Goal: Task Accomplishment & Management: Complete application form

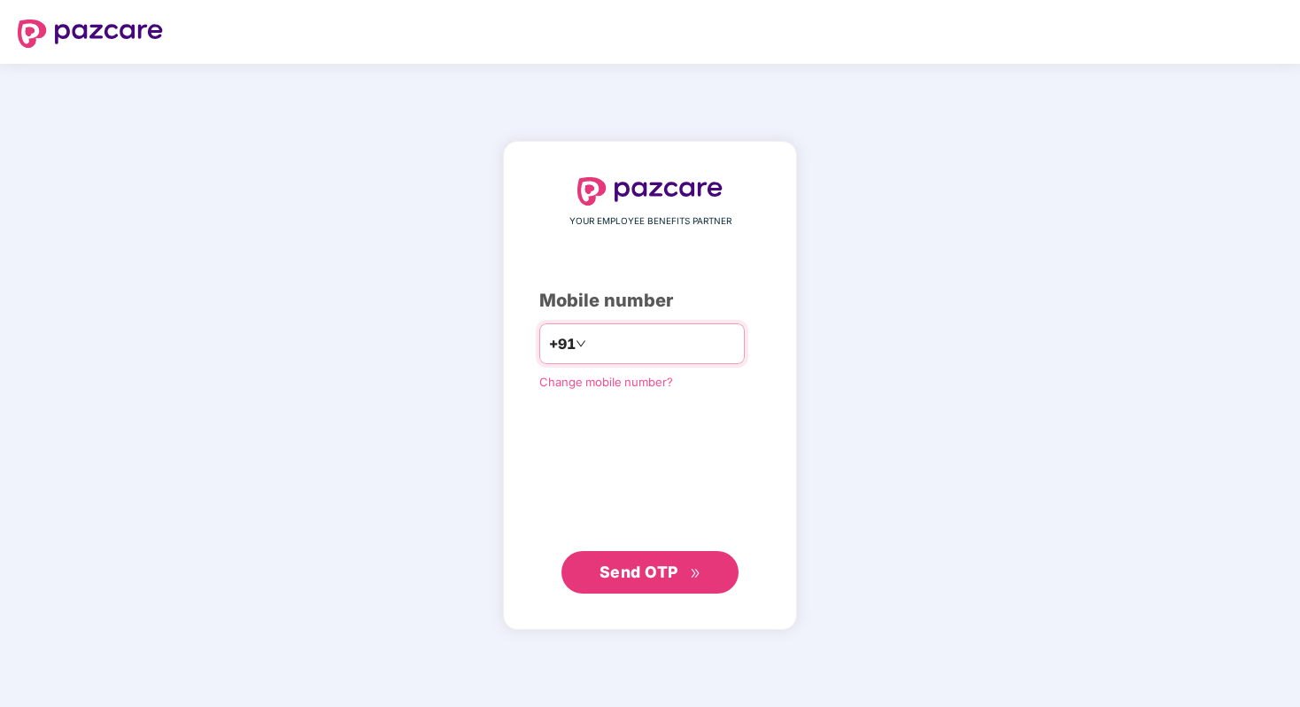
type input "**********"
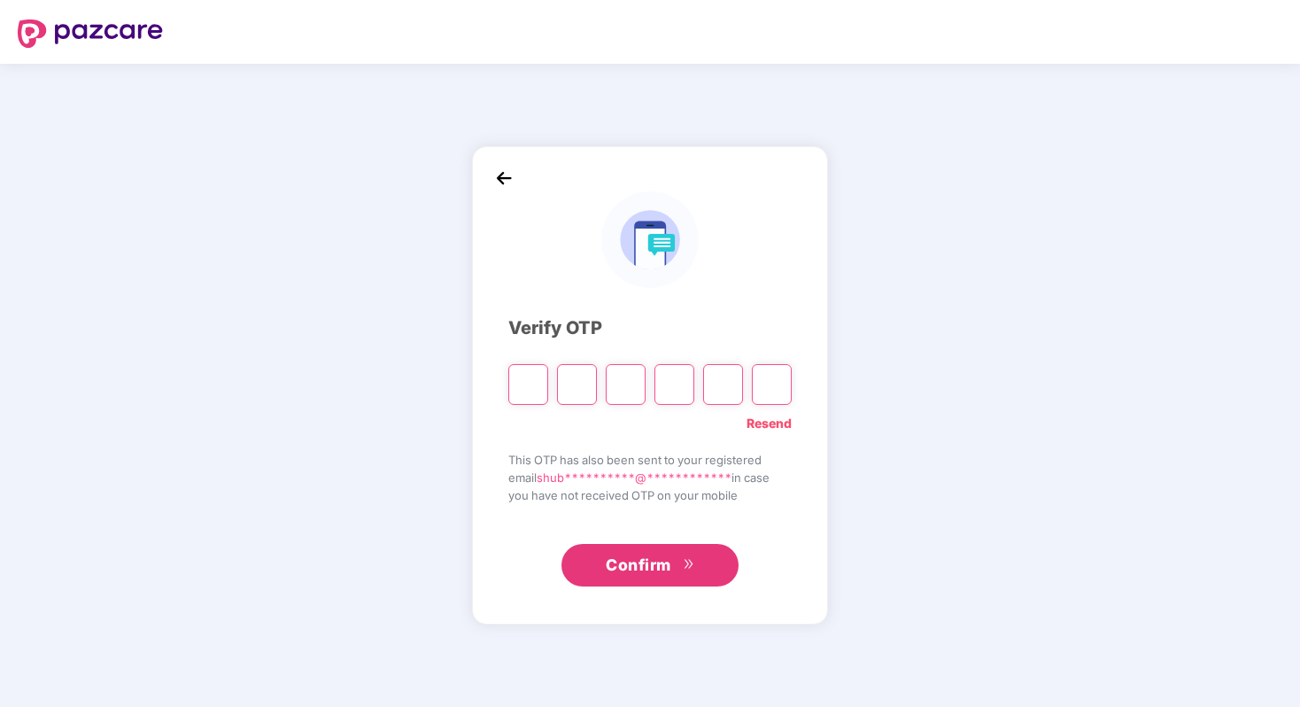
type input "*"
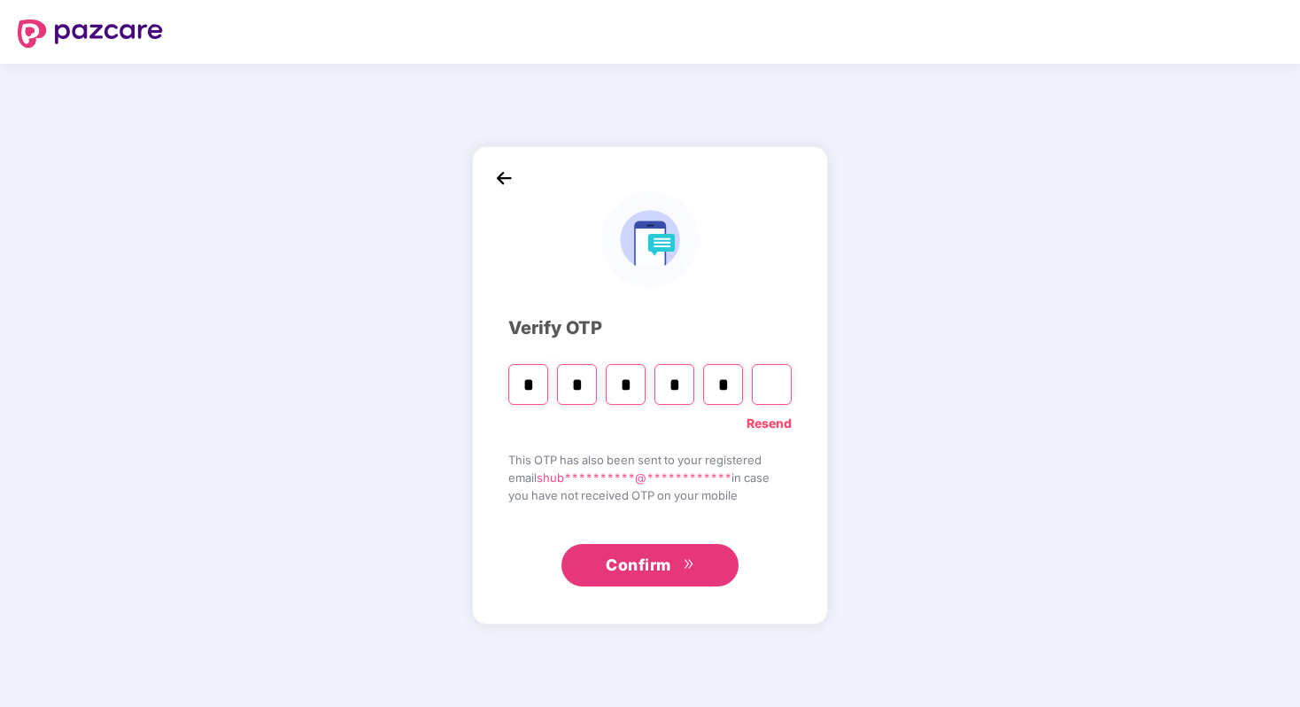
type input "*"
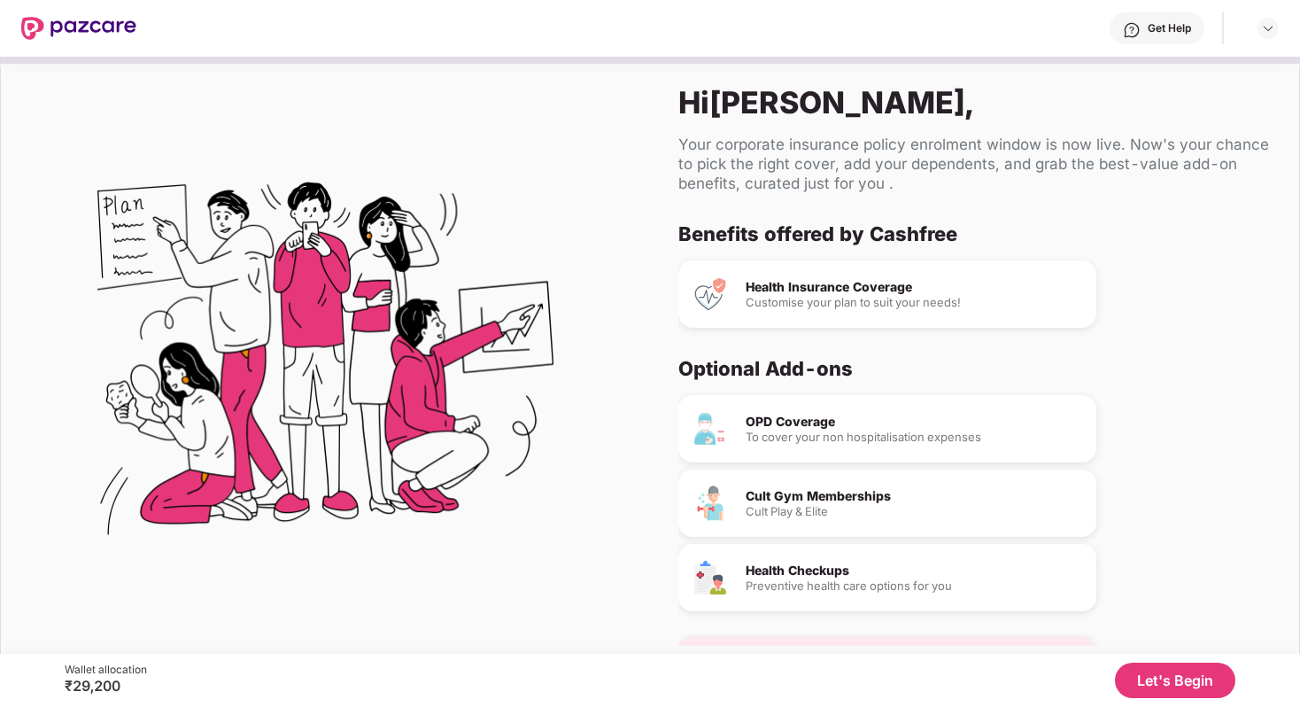
click at [1161, 684] on button "Let's Begin" at bounding box center [1175, 679] width 120 height 35
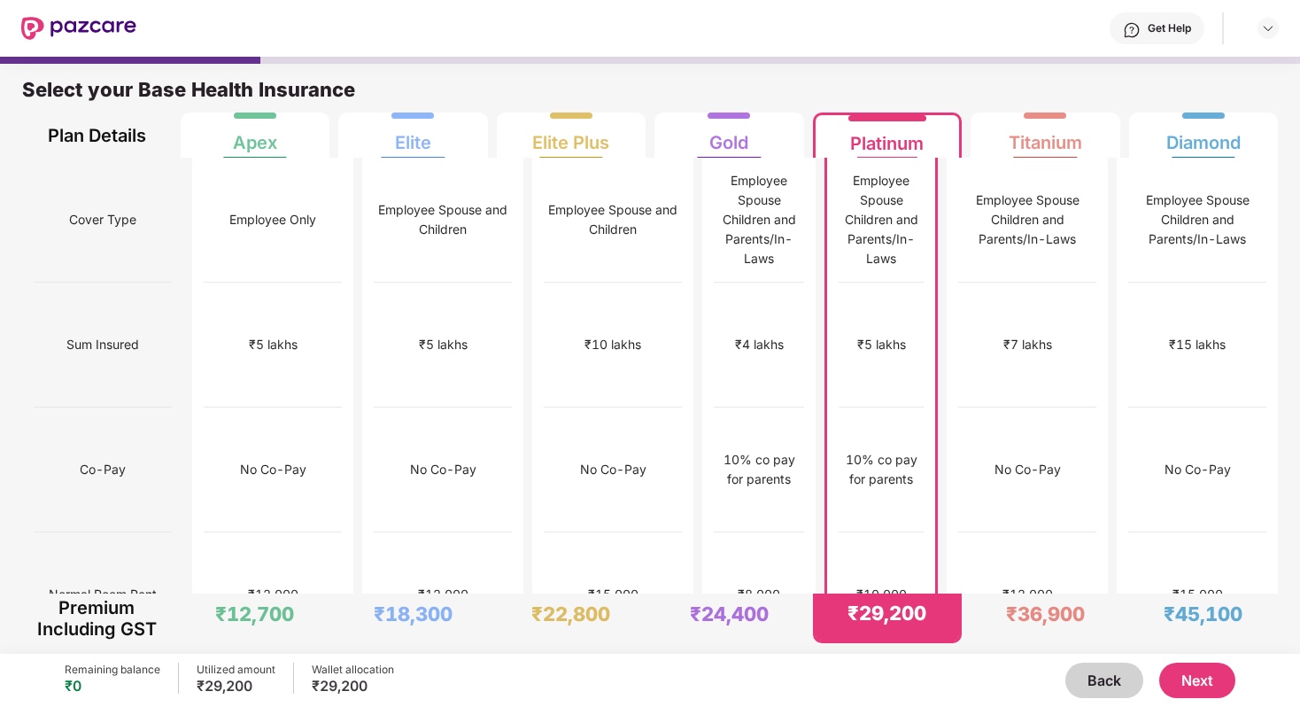
click at [1200, 674] on button "Next" at bounding box center [1197, 679] width 76 height 35
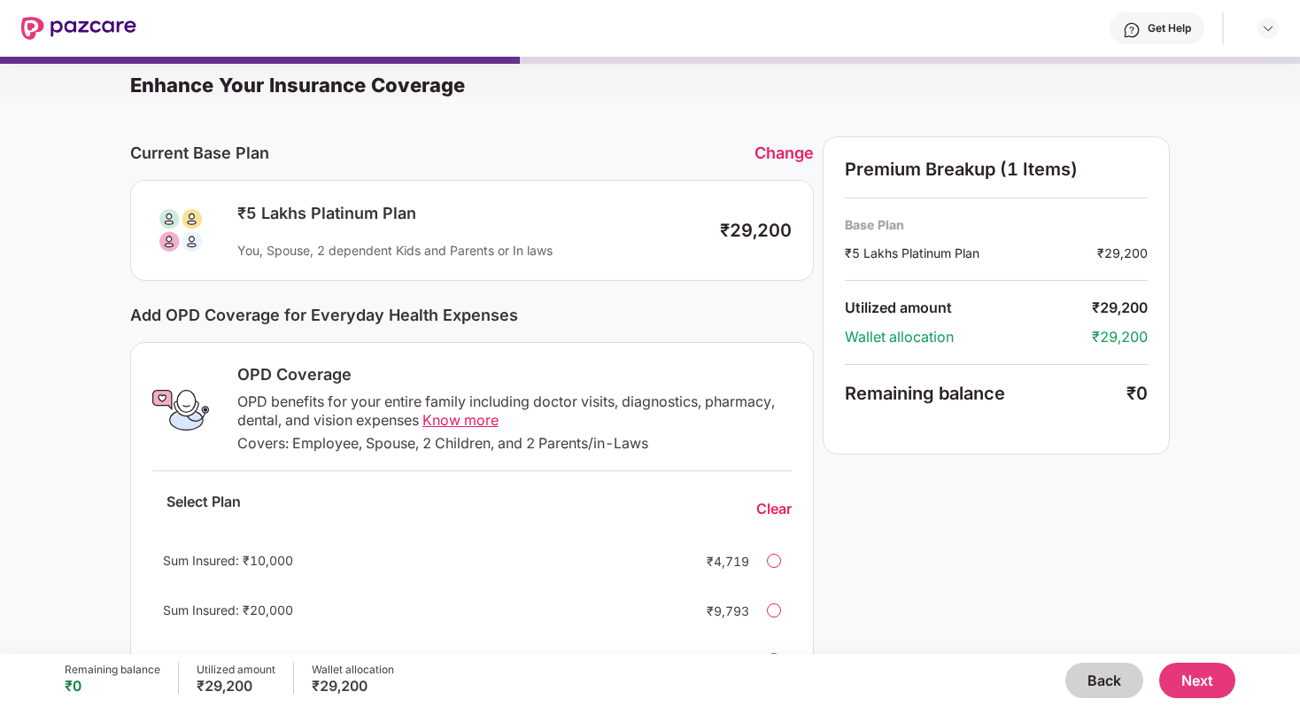
click at [1197, 682] on button "Next" at bounding box center [1197, 679] width 76 height 35
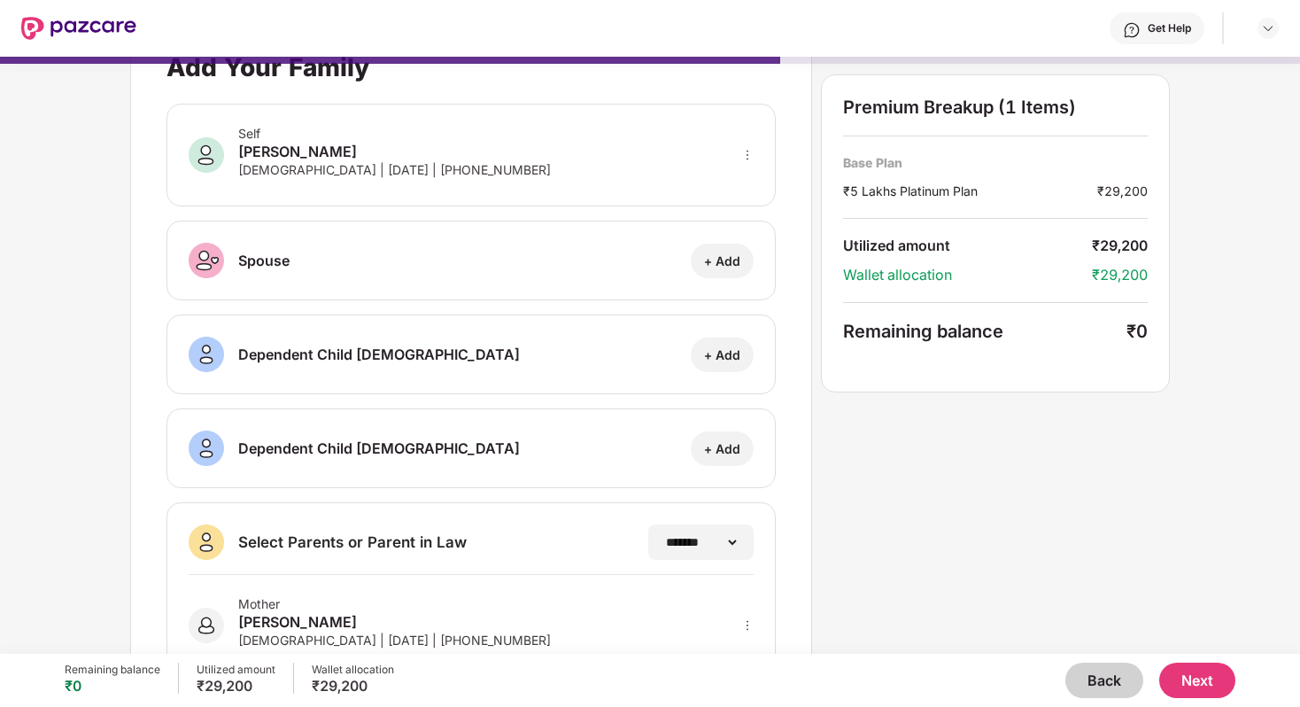
scroll to position [213, 0]
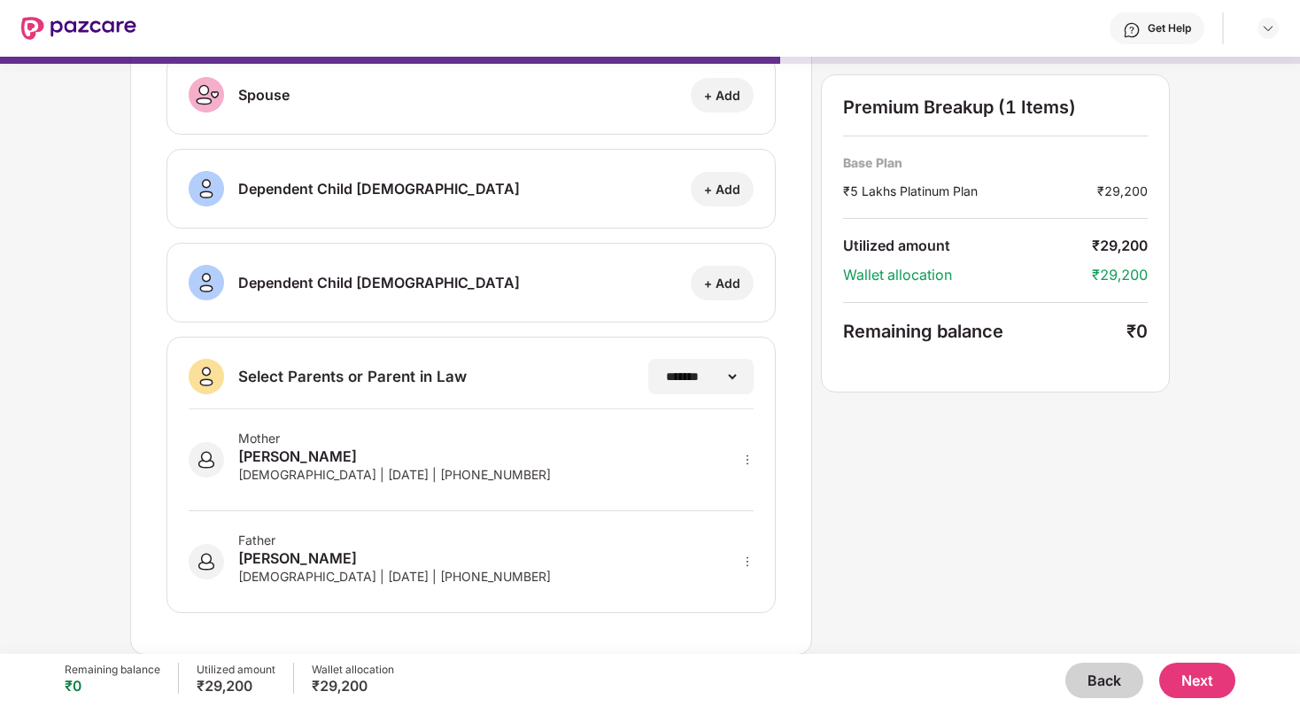
click at [1202, 684] on button "Next" at bounding box center [1197, 679] width 76 height 35
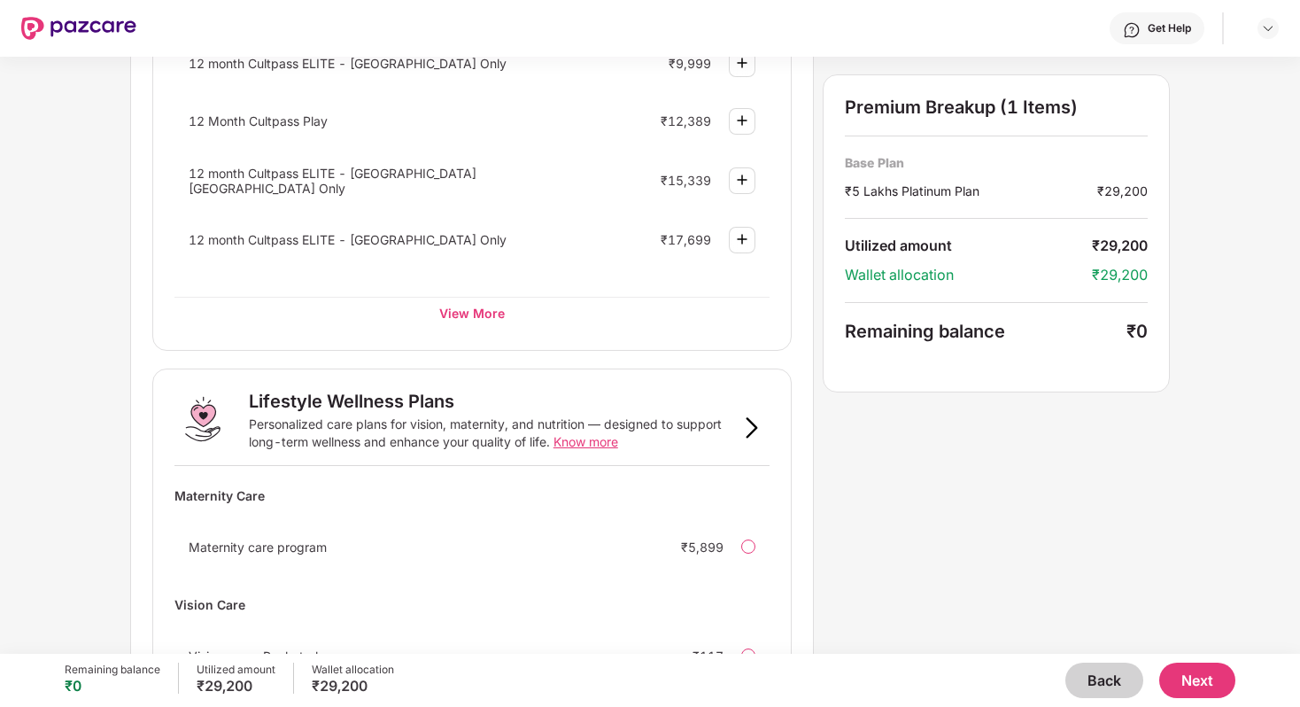
scroll to position [1038, 0]
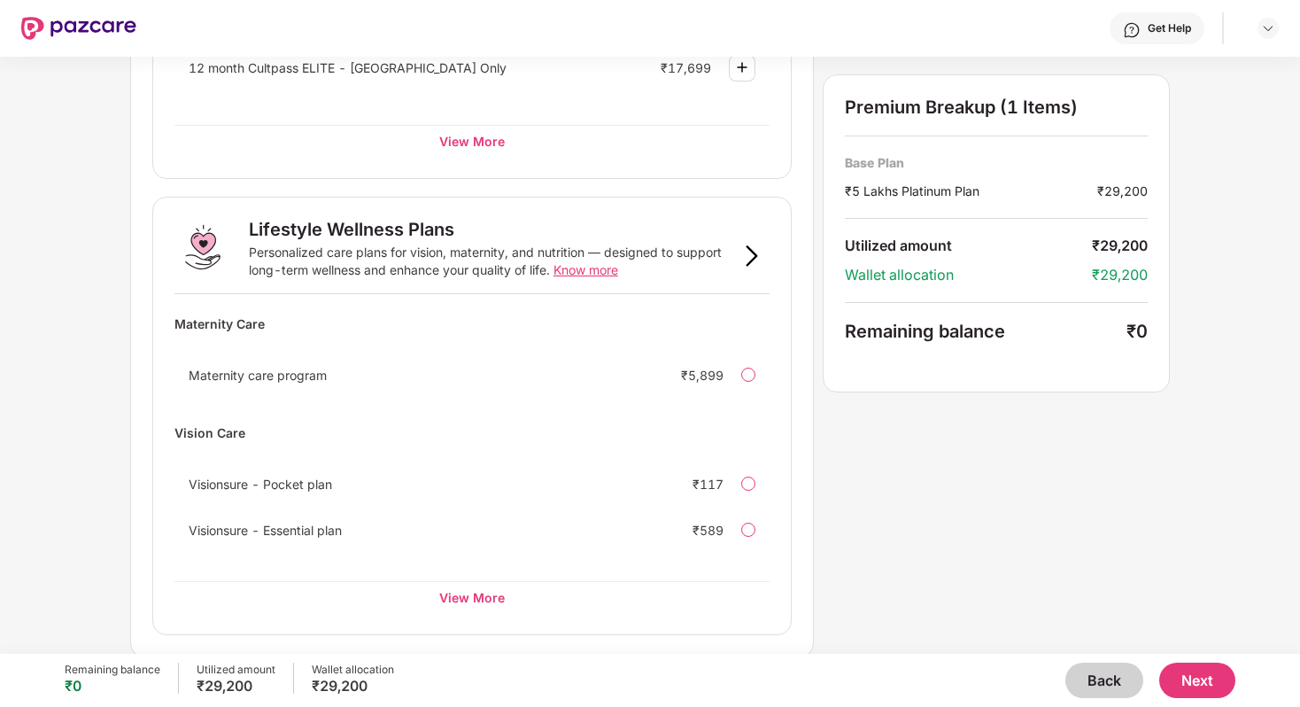
click at [1197, 687] on button "Next" at bounding box center [1197, 679] width 76 height 35
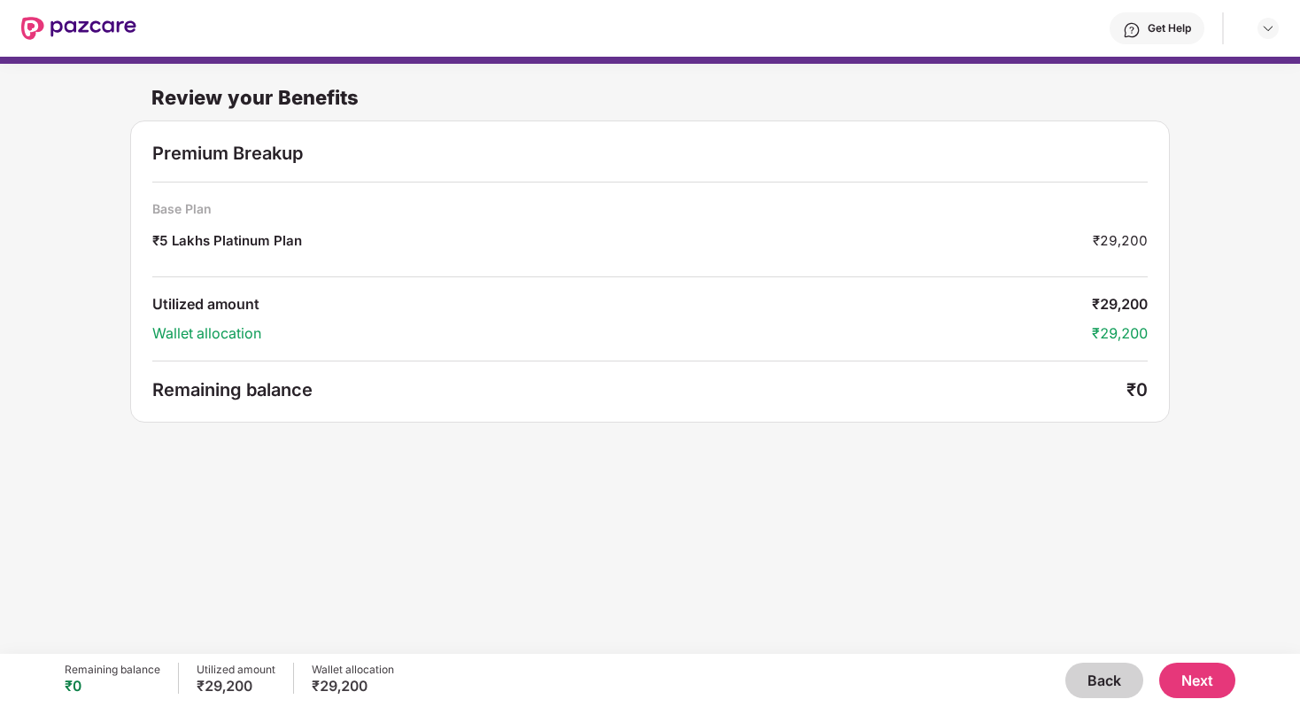
click at [1197, 685] on button "Next" at bounding box center [1197, 679] width 76 height 35
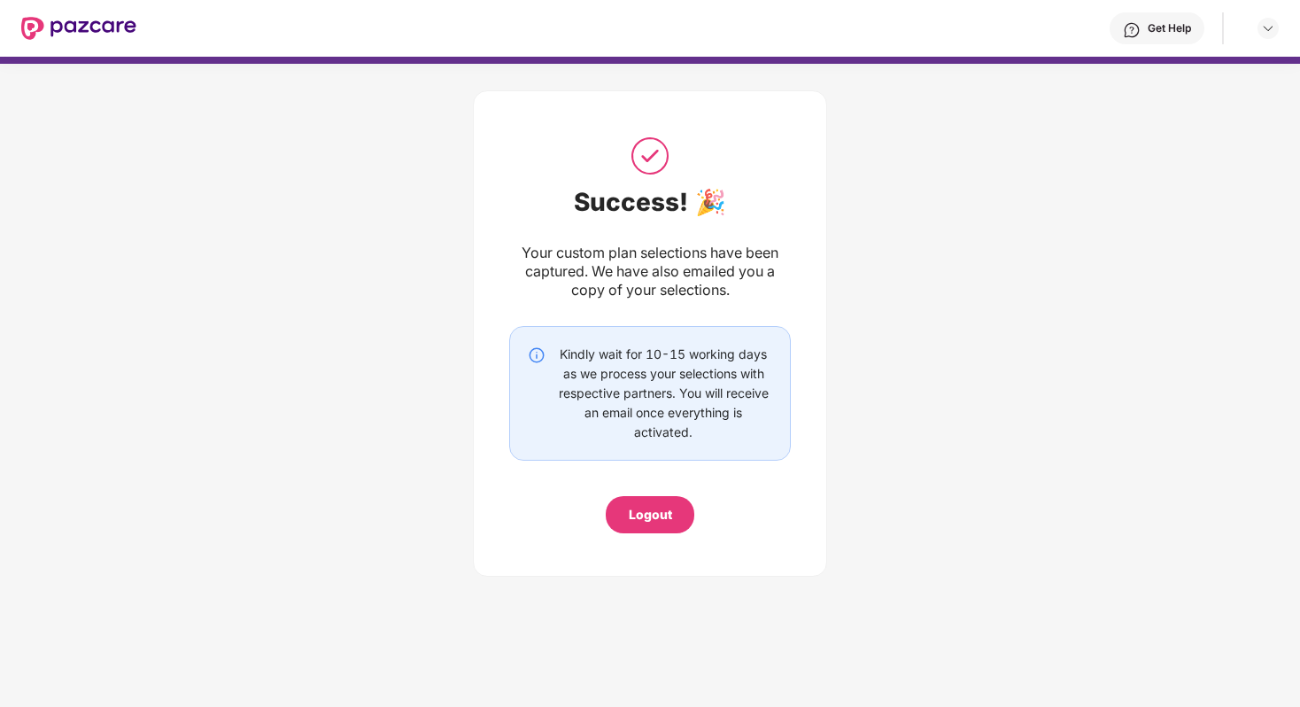
click at [648, 509] on div "Logout" at bounding box center [650, 514] width 43 height 19
